Goal: Use online tool/utility: Use online tool/utility

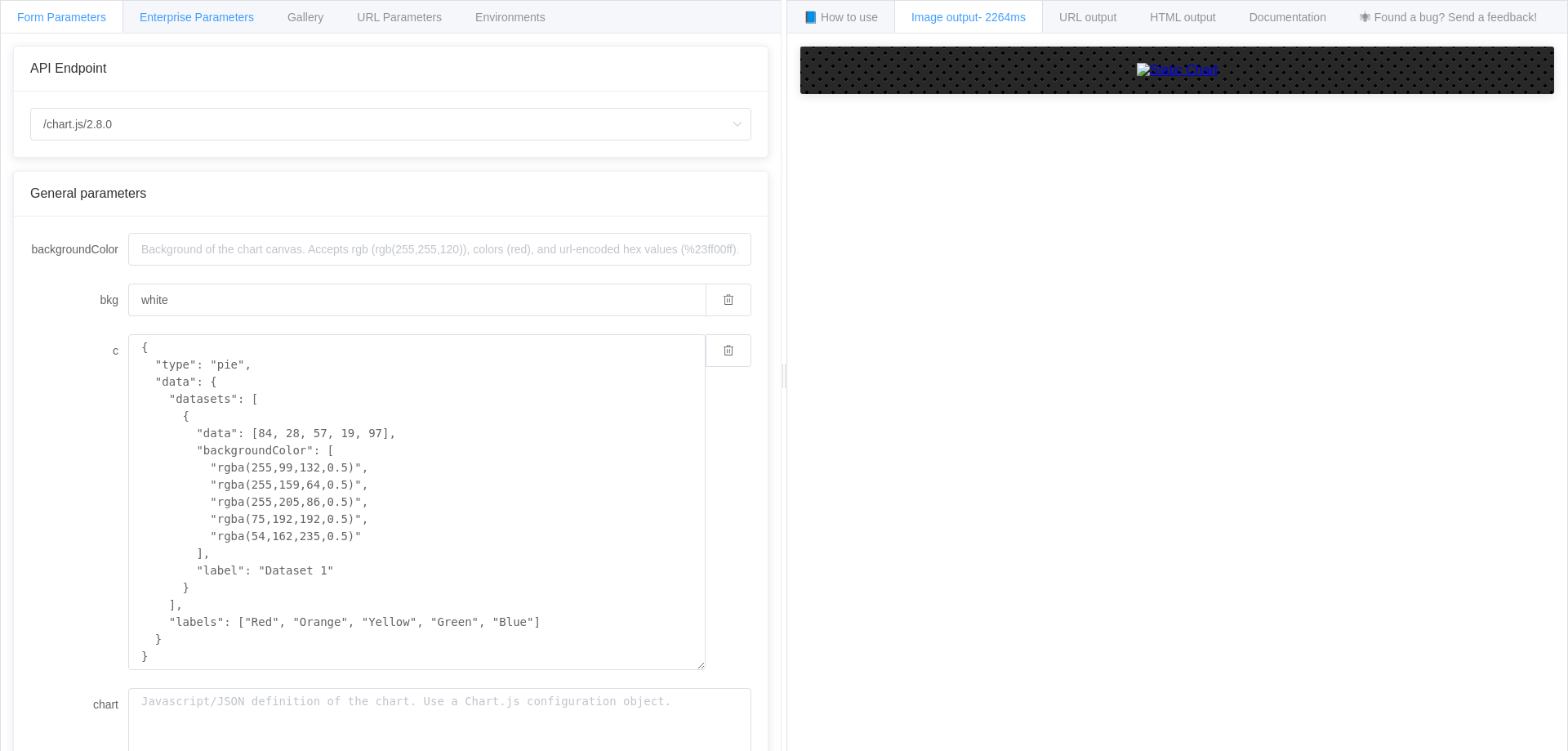
click at [218, 19] on span "Enterprise Parameters" at bounding box center [196, 17] width 114 height 13
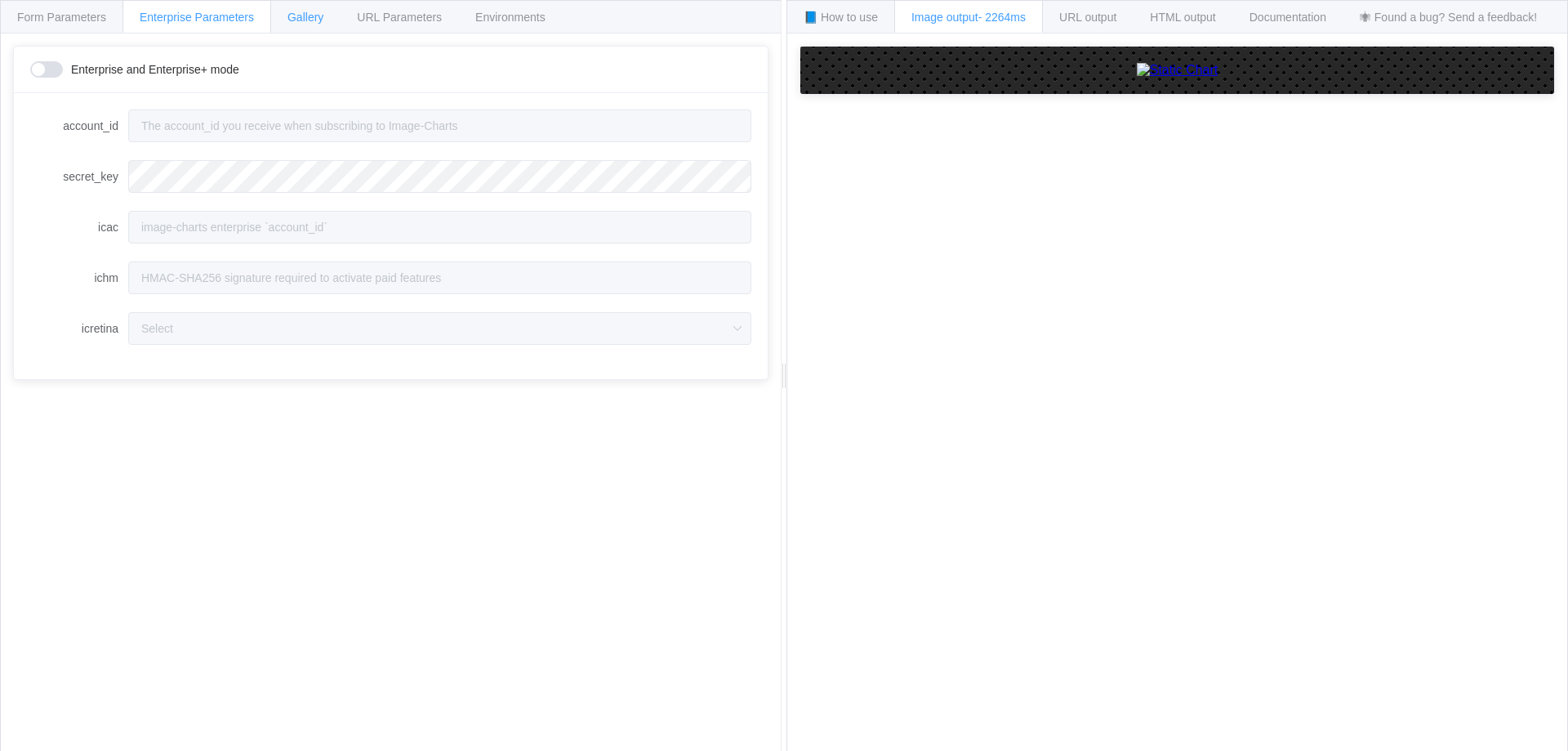
click at [296, 19] on span "Gallery" at bounding box center [305, 17] width 36 height 13
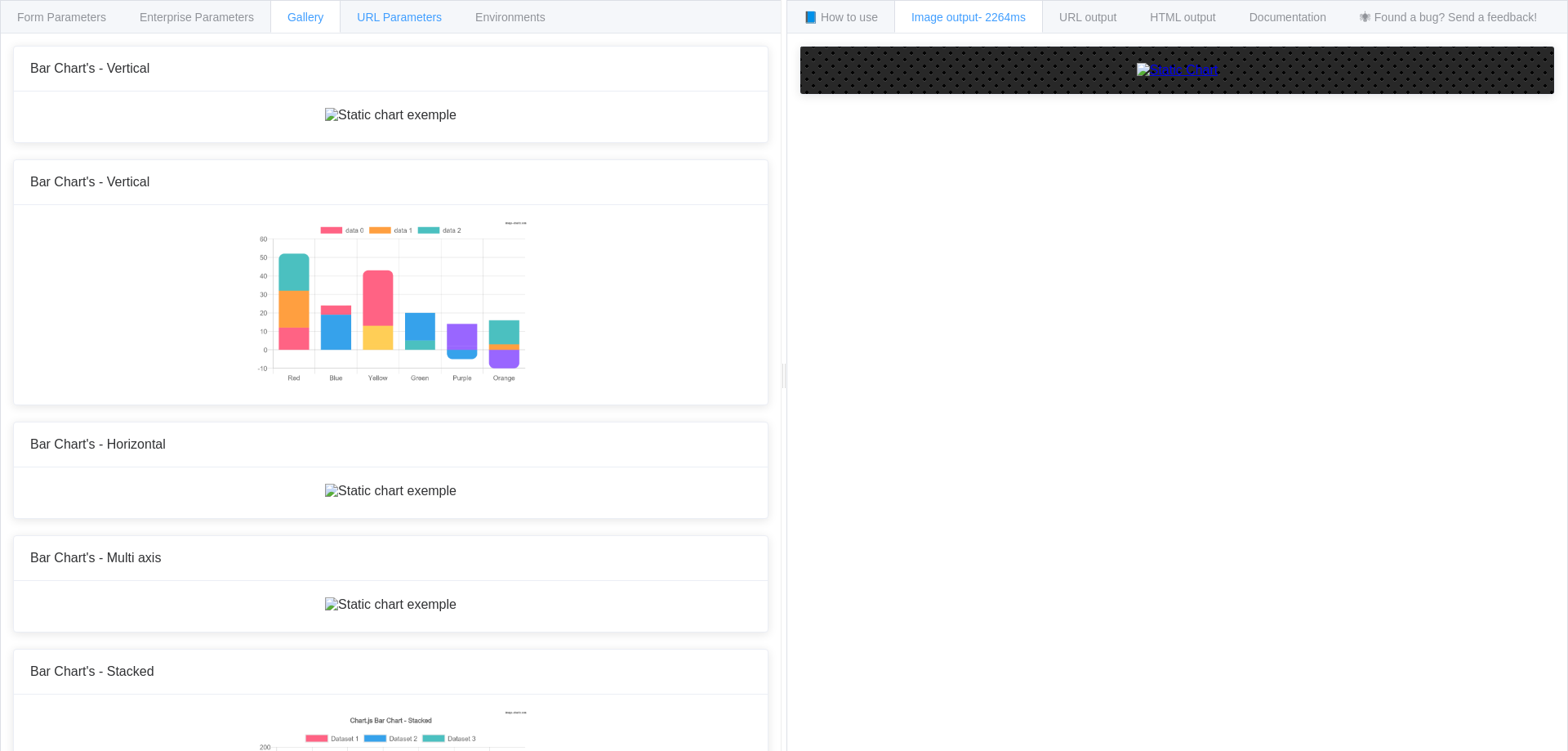
click at [401, 9] on div "URL Parameters" at bounding box center [399, 16] width 119 height 32
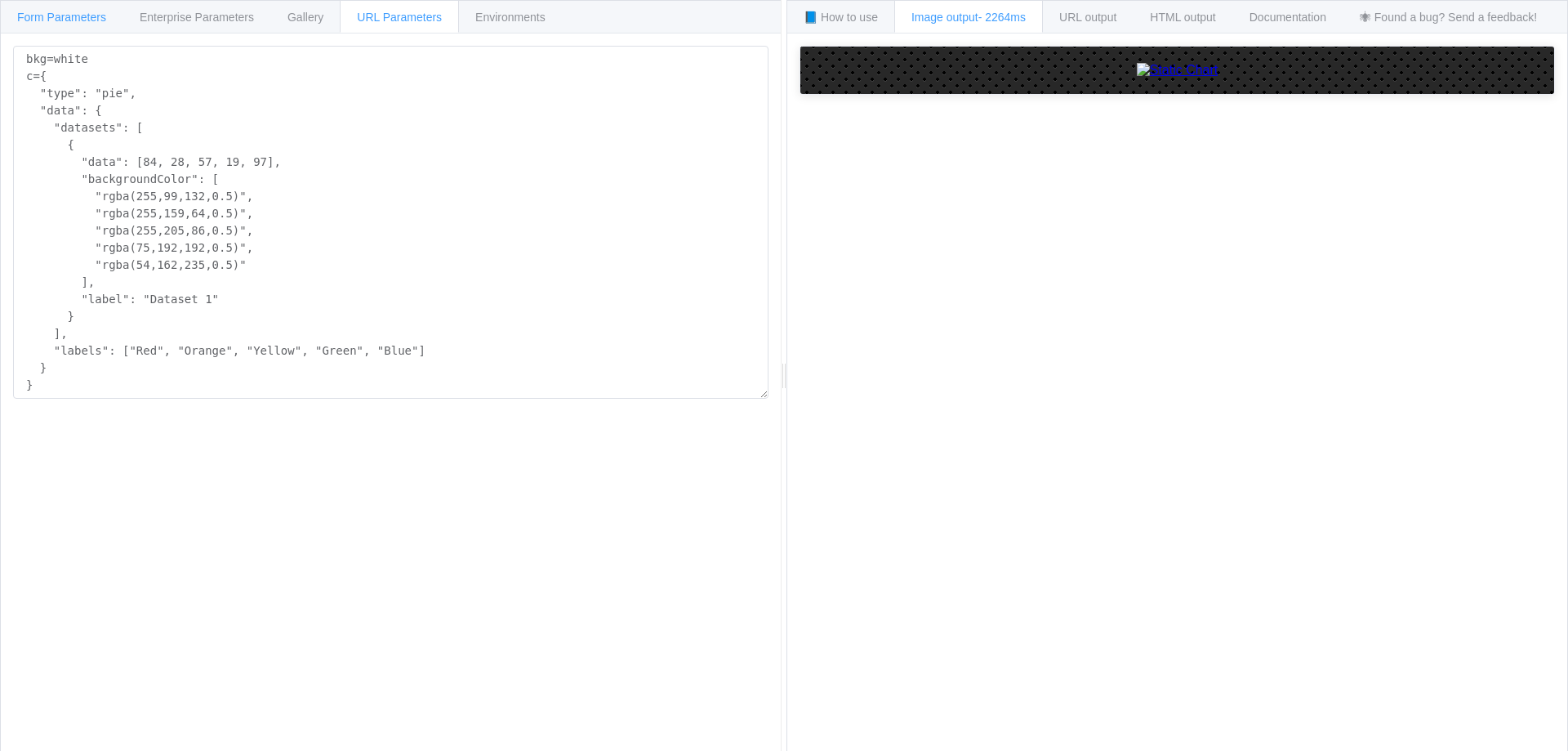
click at [105, 16] on span "Form Parameters" at bounding box center [61, 17] width 89 height 13
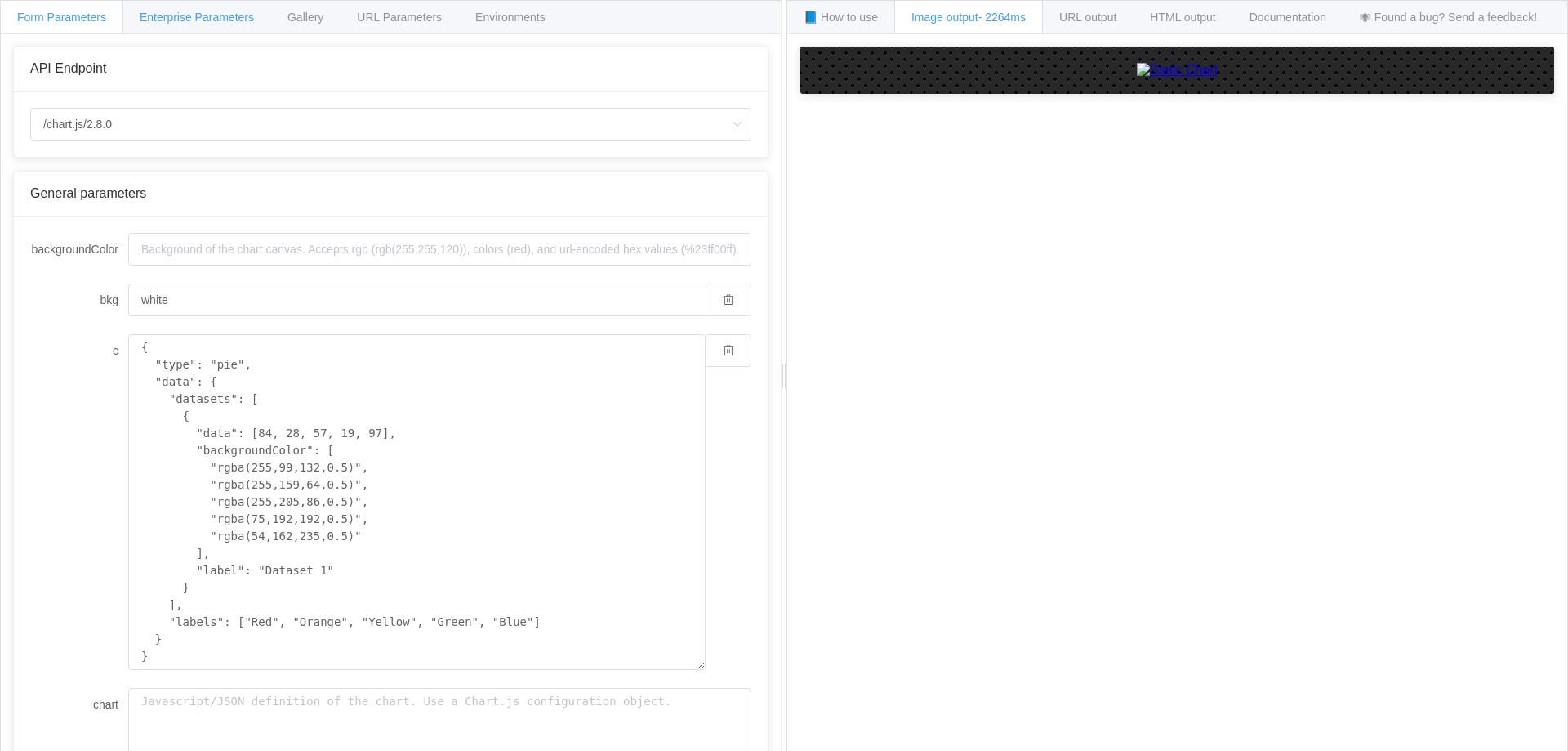
click at [211, 29] on div "Enterprise Parameters" at bounding box center [196, 16] width 149 height 32
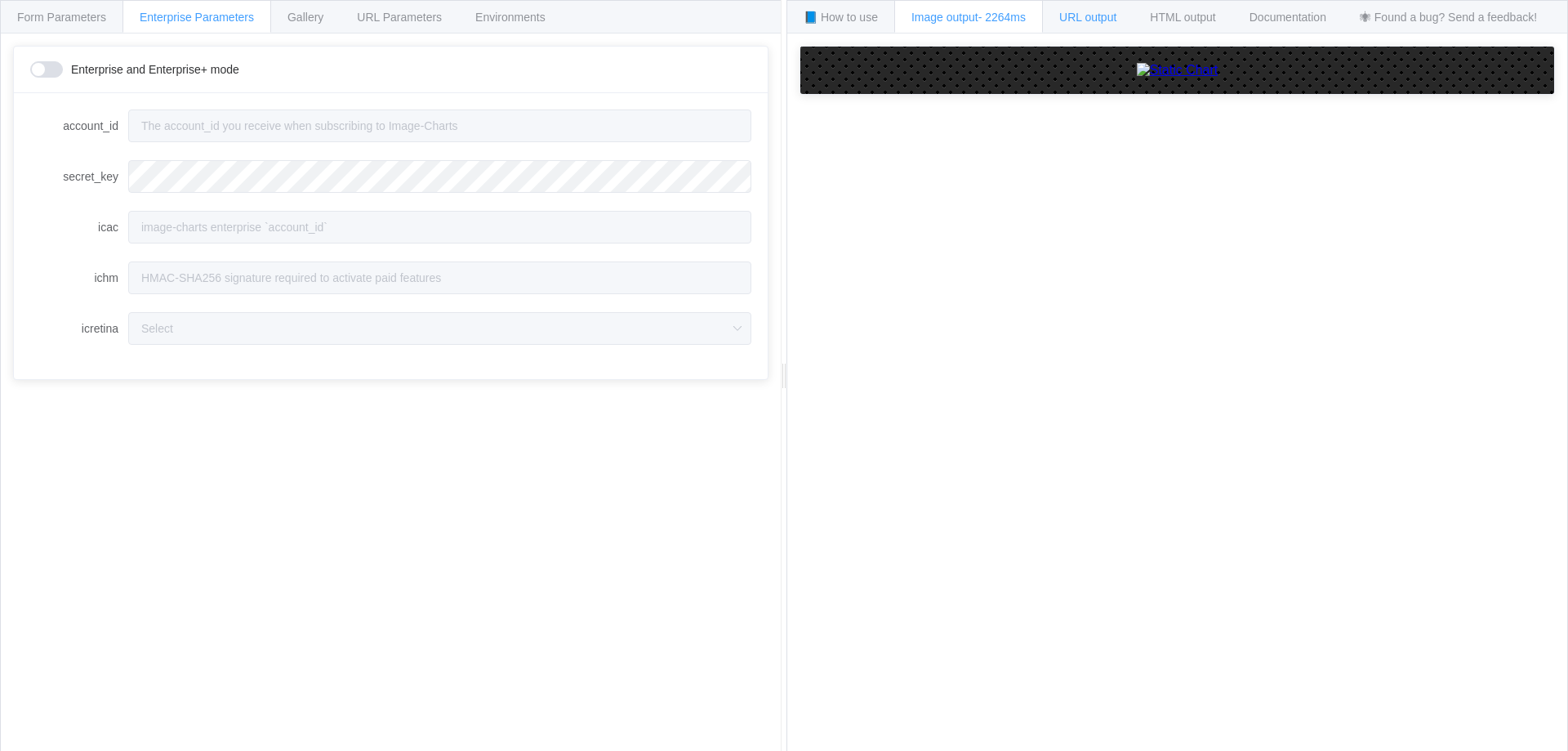
click at [1078, 20] on span "URL output" at bounding box center [1087, 17] width 57 height 13
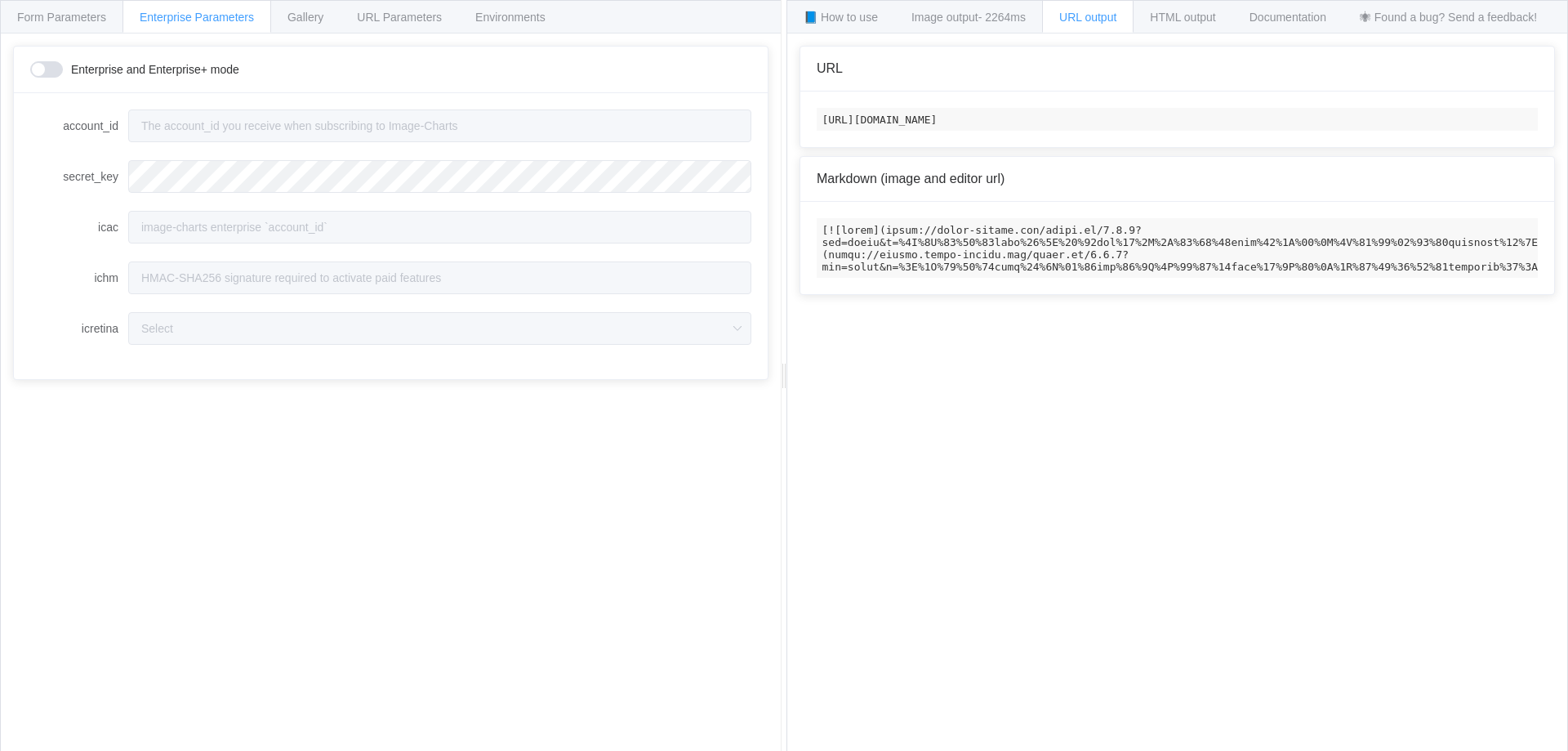
click at [908, 124] on code "[URL][DOMAIN_NAME]" at bounding box center [1177, 119] width 721 height 23
copy code "[URL][DOMAIN_NAME]"
click at [920, 115] on code "[URL][DOMAIN_NAME]" at bounding box center [1177, 119] width 721 height 23
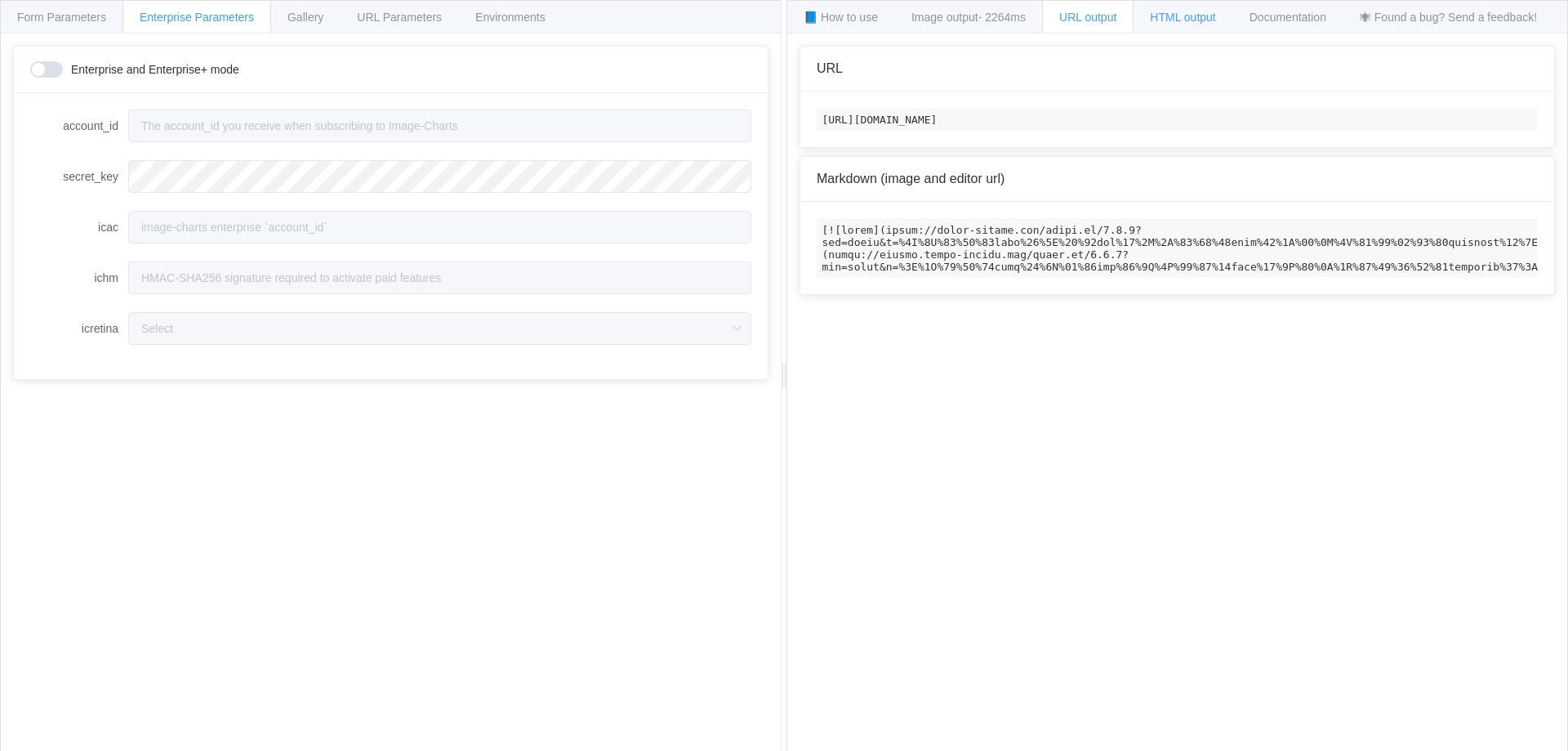
click at [1172, 28] on div "HTML output" at bounding box center [1182, 16] width 99 height 32
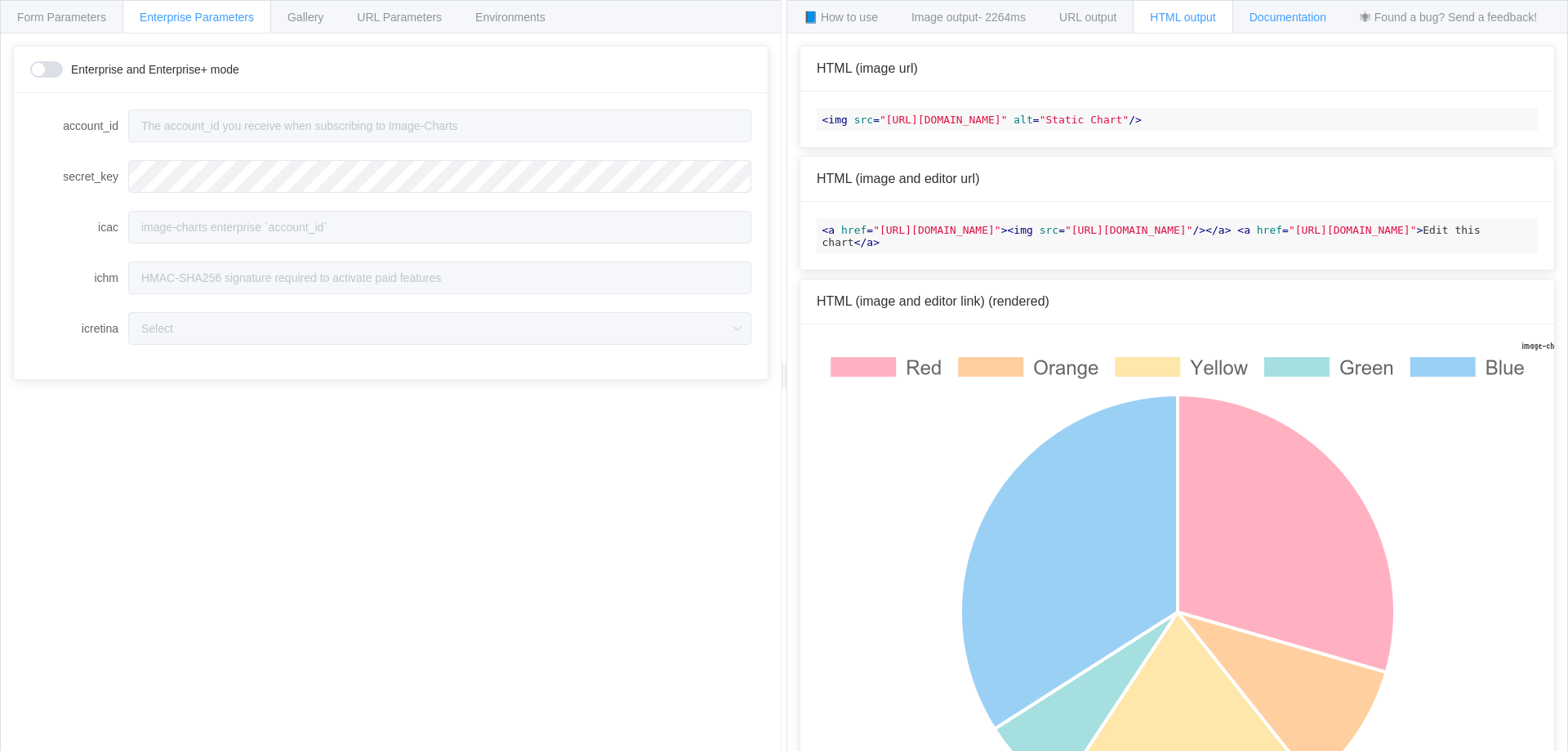
click at [1269, 26] on div "Documentation" at bounding box center [1288, 16] width 111 height 32
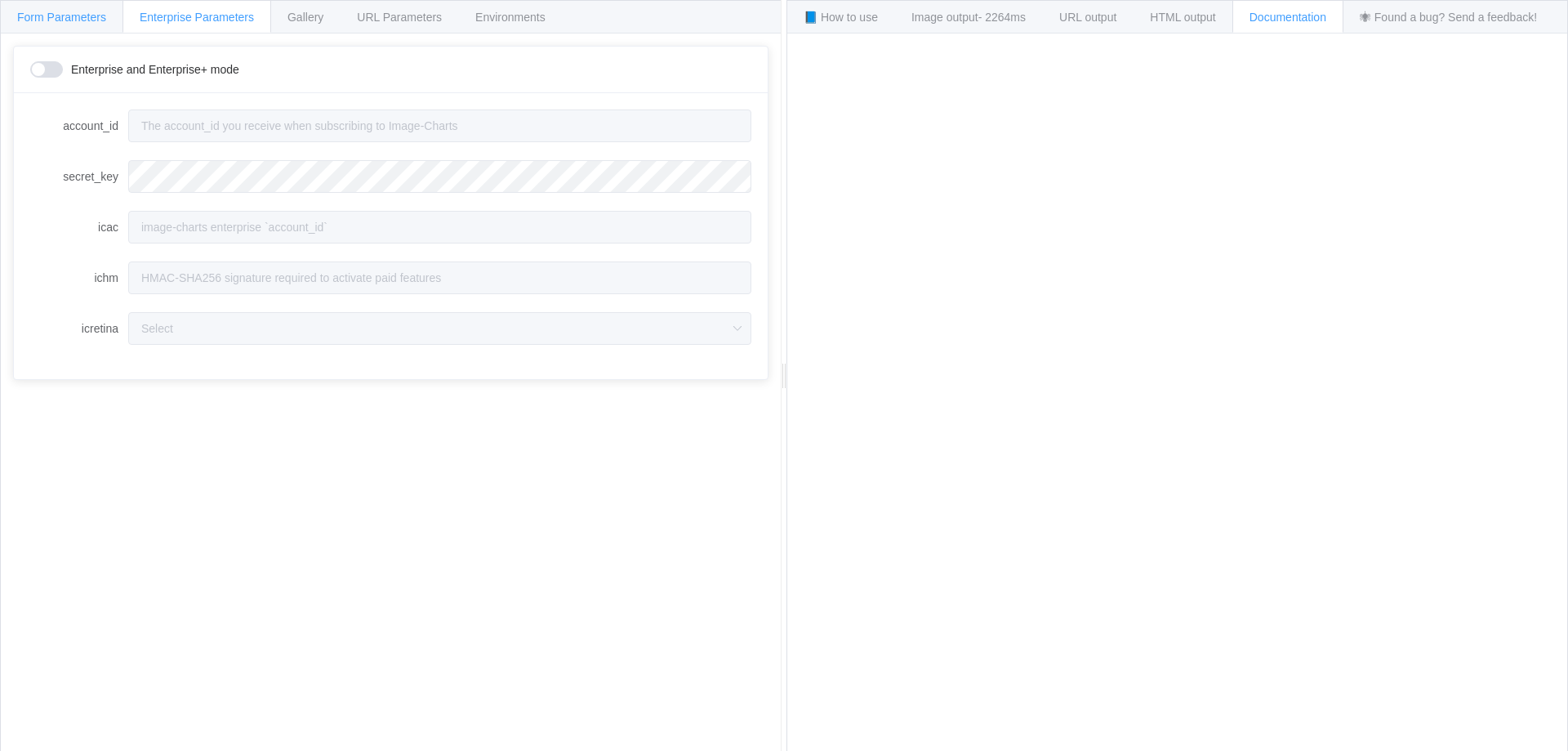
click at [65, 31] on div "Form Parameters" at bounding box center [61, 16] width 123 height 32
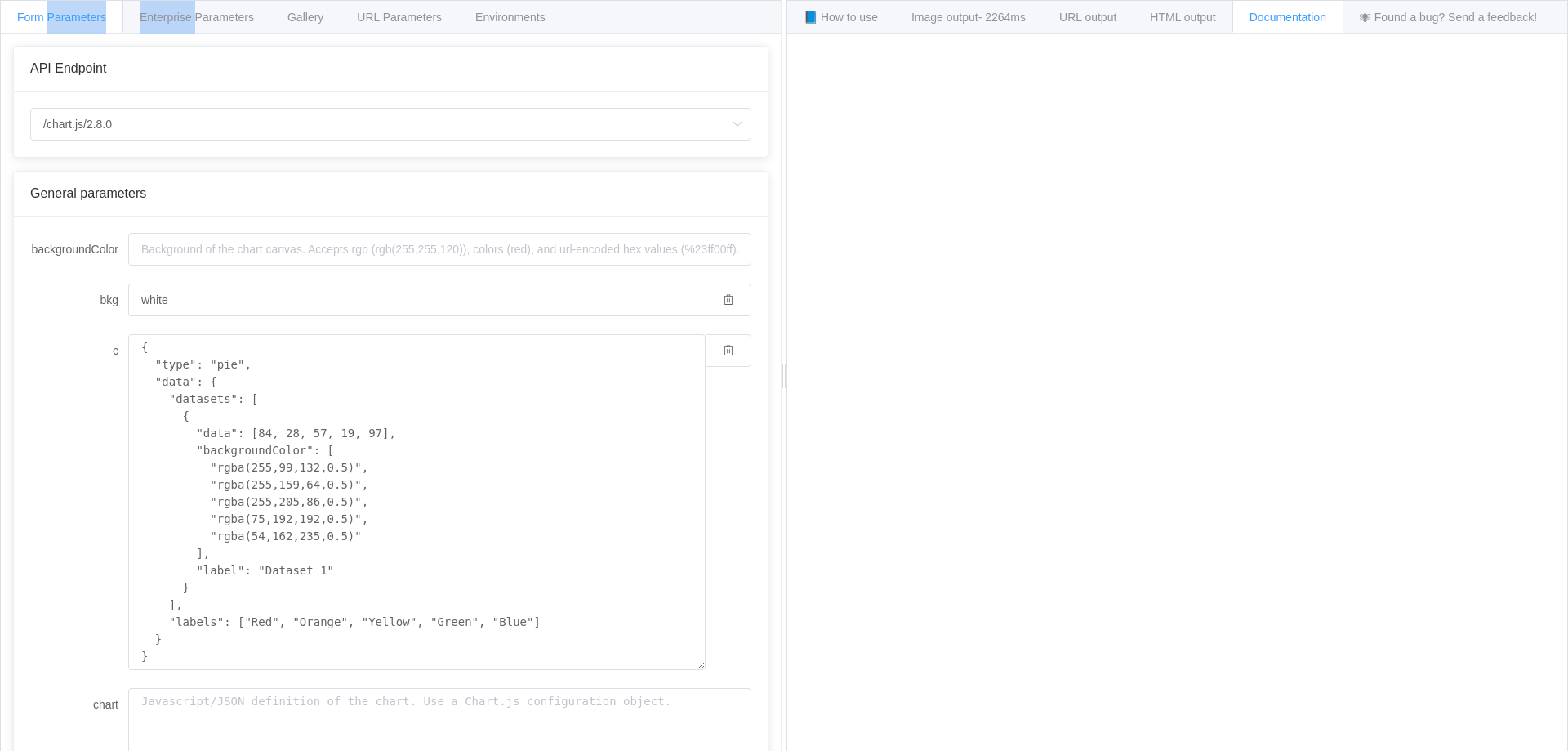
click at [65, 31] on div "Form Parameters" at bounding box center [61, 16] width 123 height 32
click at [144, 134] on input "/chart.js/2.8.0" at bounding box center [391, 124] width 721 height 32
click at [239, 93] on div "/chart.js/2.8.0" at bounding box center [391, 124] width 753 height 65
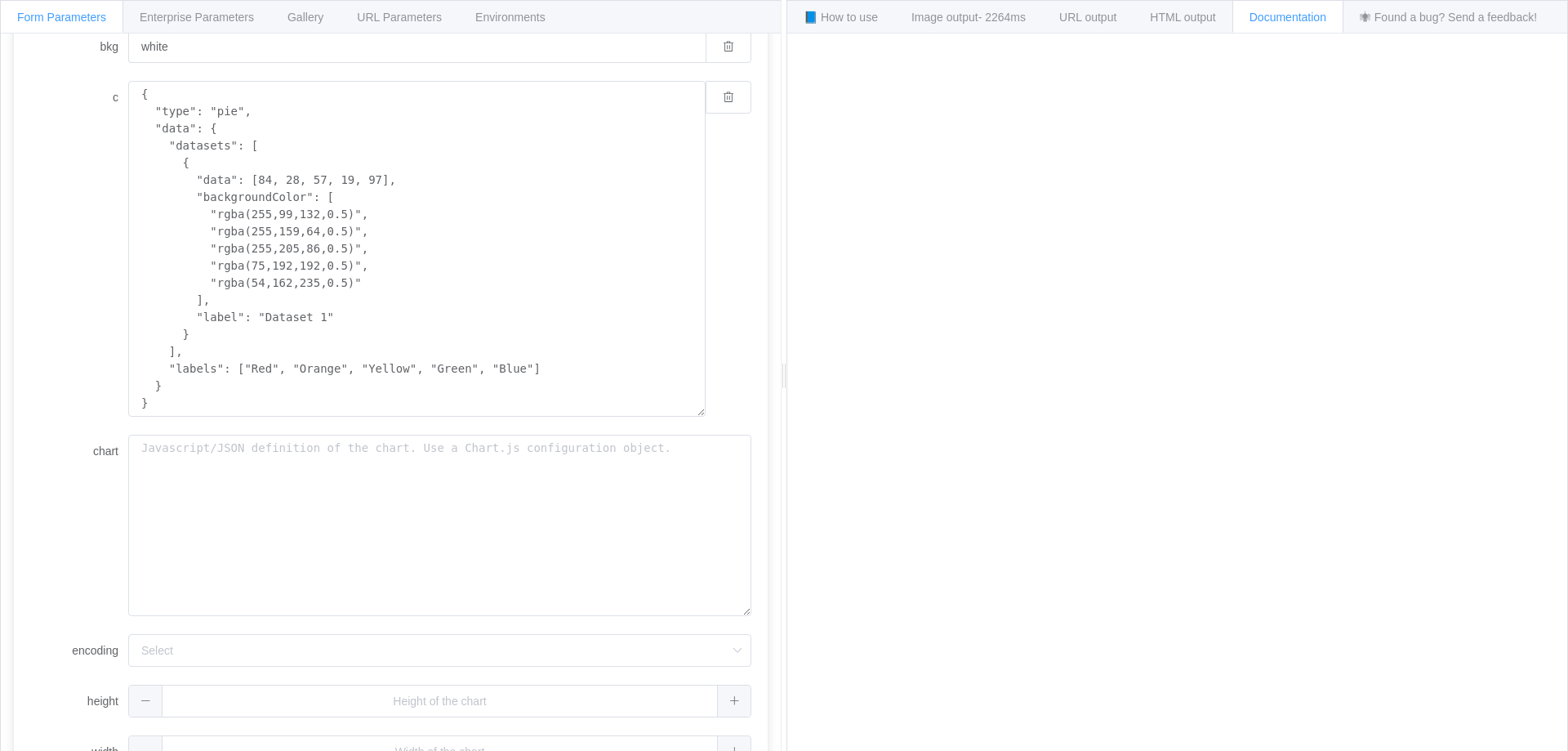
scroll to position [293, 0]
